Goal: Information Seeking & Learning: Find specific fact

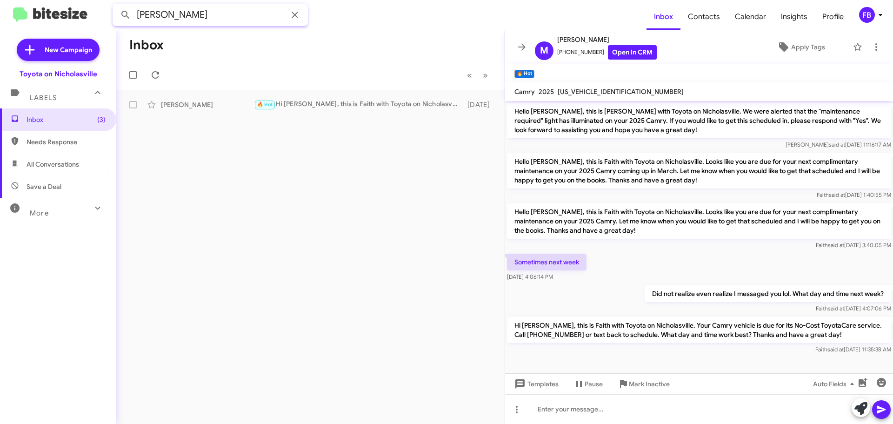
drag, startPoint x: 173, startPoint y: 18, endPoint x: -44, endPoint y: 2, distance: 217.7
click at [0, 2] on html "[PERSON_NAME] Inbox Contacts Calendar Insights Profile FB New Campaign Toyota o…" at bounding box center [446, 212] width 893 height 424
type input "[PERSON_NAME]"
click at [116, 6] on button at bounding box center [125, 15] width 19 height 19
click at [71, 122] on span "Inbox (3)" at bounding box center [66, 119] width 79 height 9
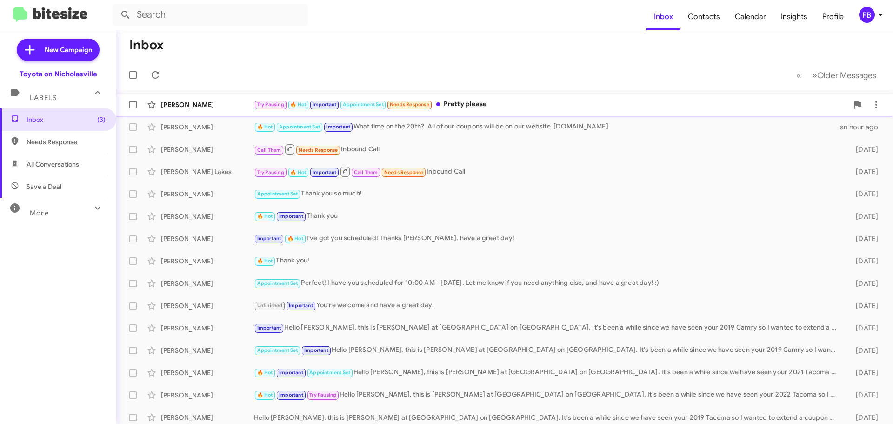
click at [518, 106] on div "Try Pausing 🔥 Hot Important Appointment Set Needs Response Pretty please" at bounding box center [551, 104] width 594 height 11
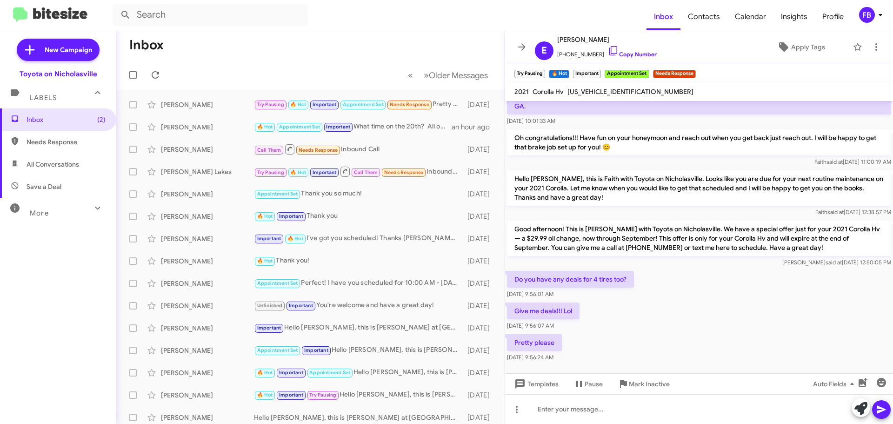
scroll to position [673, 0]
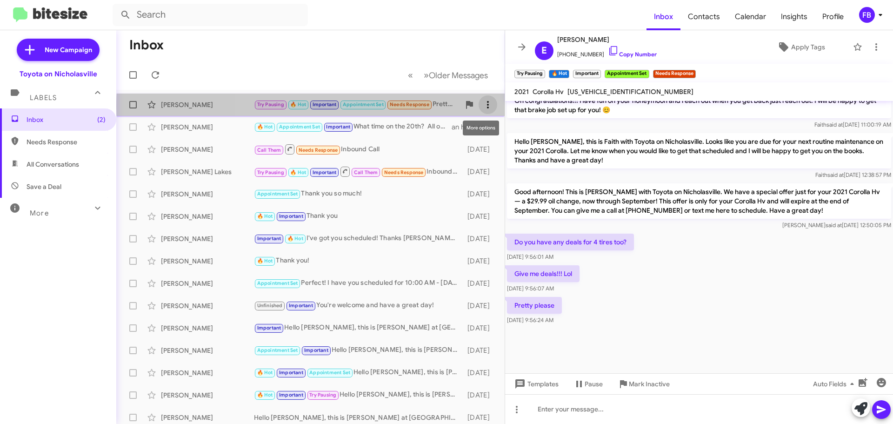
click at [482, 106] on icon at bounding box center [487, 104] width 11 height 11
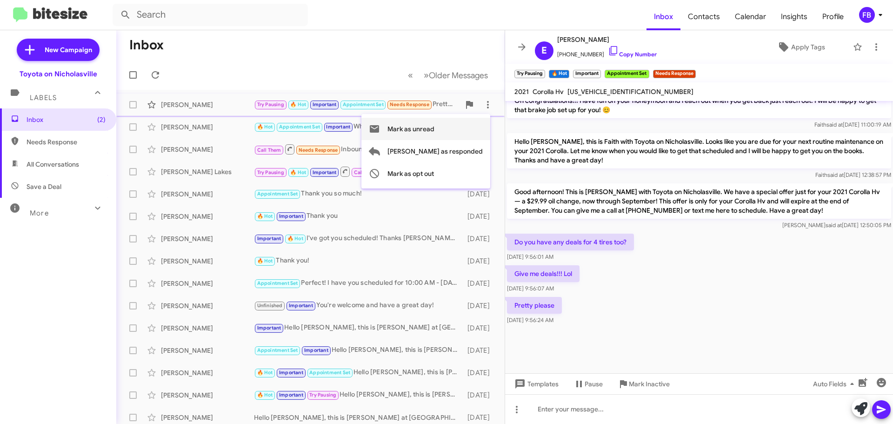
click at [434, 130] on span "Mark as unread" at bounding box center [410, 129] width 47 height 22
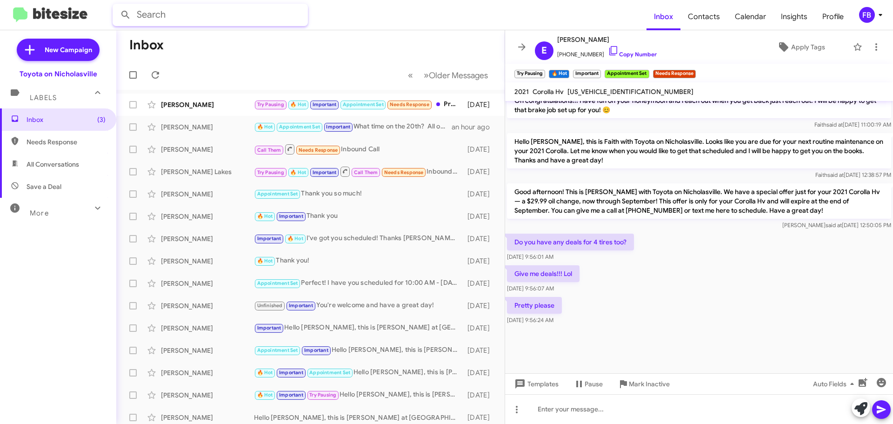
click at [179, 14] on input "text" at bounding box center [210, 15] width 195 height 22
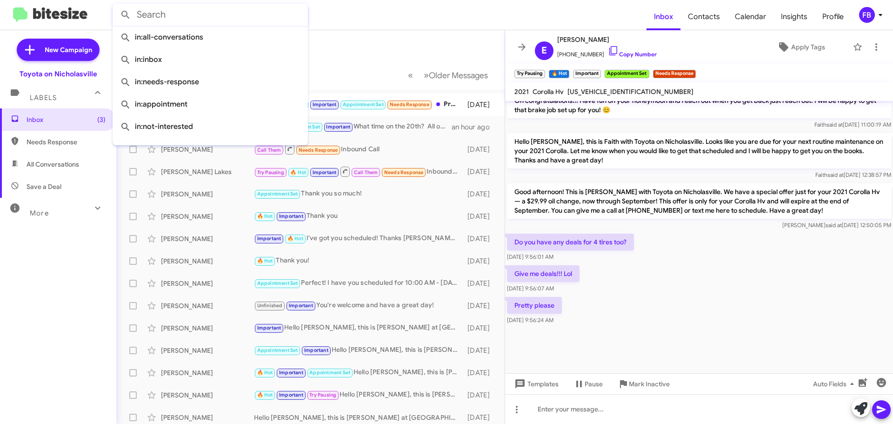
paste input "LECARNAQUE"
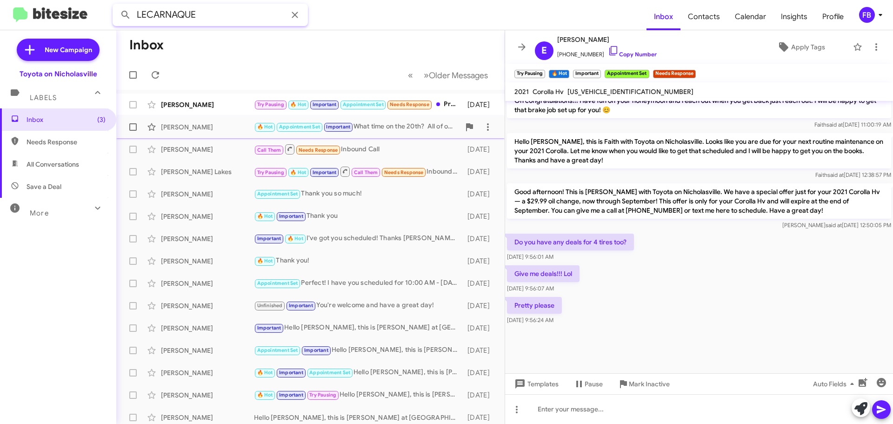
click at [116, 6] on button at bounding box center [125, 15] width 19 height 19
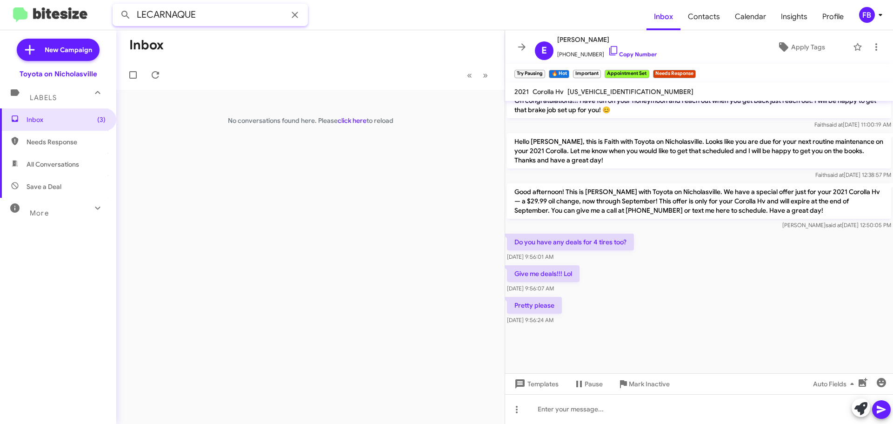
drag, startPoint x: 193, startPoint y: 12, endPoint x: -26, endPoint y: 12, distance: 219.0
click at [0, 12] on html "LECARNAQUE Inbox Contacts Calendar Insights Profile FB New Campaign Toyota on N…" at bounding box center [446, 212] width 893 height 424
drag, startPoint x: 208, startPoint y: 11, endPoint x: -93, endPoint y: 13, distance: 301.3
click at [0, 13] on html "LECARNAQUE Inbox Contacts Calendar Insights Profile FB New Campaign Toyota on N…" at bounding box center [446, 212] width 893 height 424
paste input "BLYZNIUK"
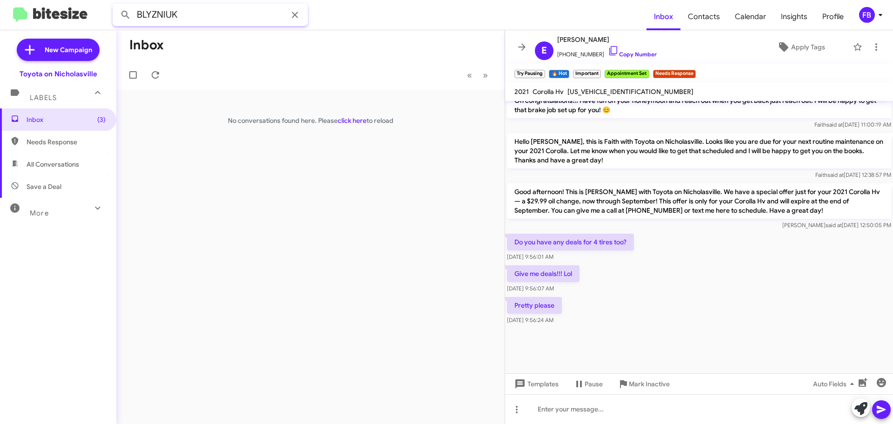
type input "BLYZNIUK"
click at [116, 6] on button at bounding box center [125, 15] width 19 height 19
